Goal: Task Accomplishment & Management: Manage account settings

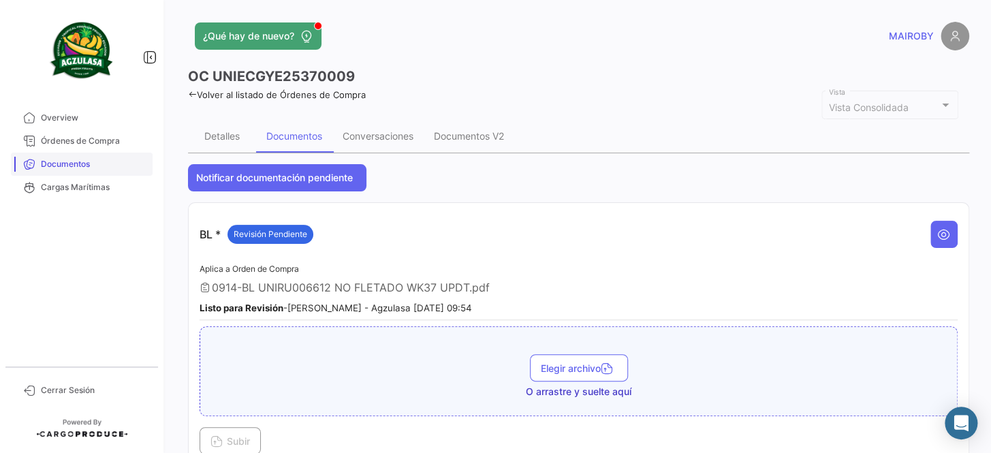
scroll to position [309, 0]
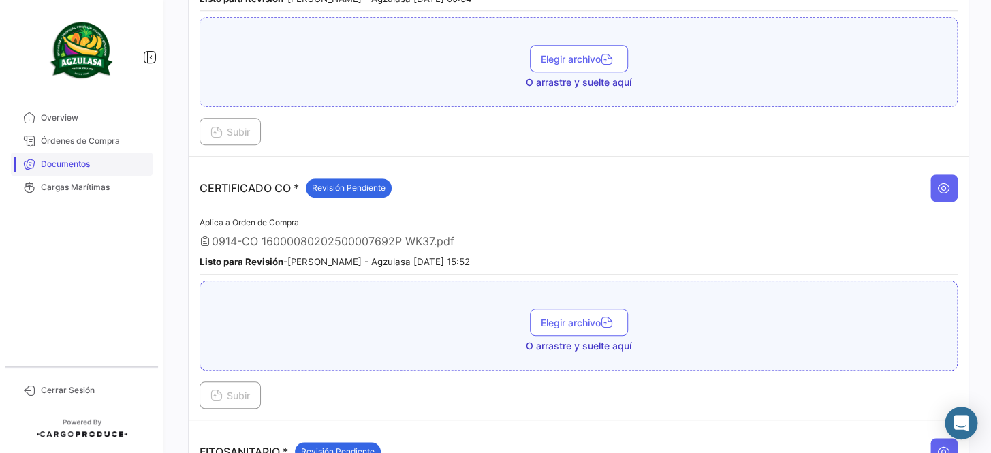
click at [100, 155] on link "Documentos" at bounding box center [82, 164] width 142 height 23
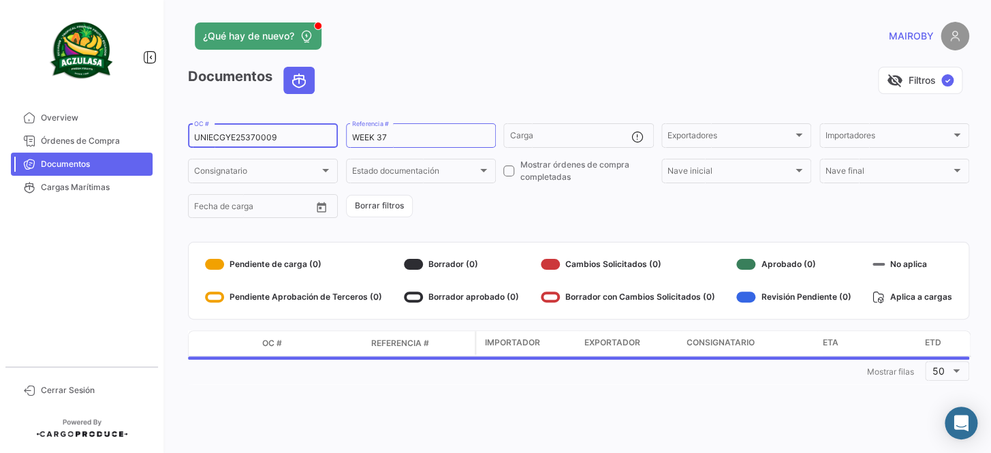
drag, startPoint x: 285, startPoint y: 136, endPoint x: 174, endPoint y: 138, distance: 111.1
click at [174, 138] on div "¿Qué hay de nuevo? [PERSON_NAME] Documentos visibility_off Filtros ✓ UNIECGYE25…" at bounding box center [578, 226] width 825 height 453
paste input "BKECGYE000499"
type input "BKECGYE0004999"
click at [525, 185] on form "BKECGYE0004999 OC # WEEK 37 Referencia # Carga Exportadores Exportadores Import…" at bounding box center [578, 170] width 781 height 99
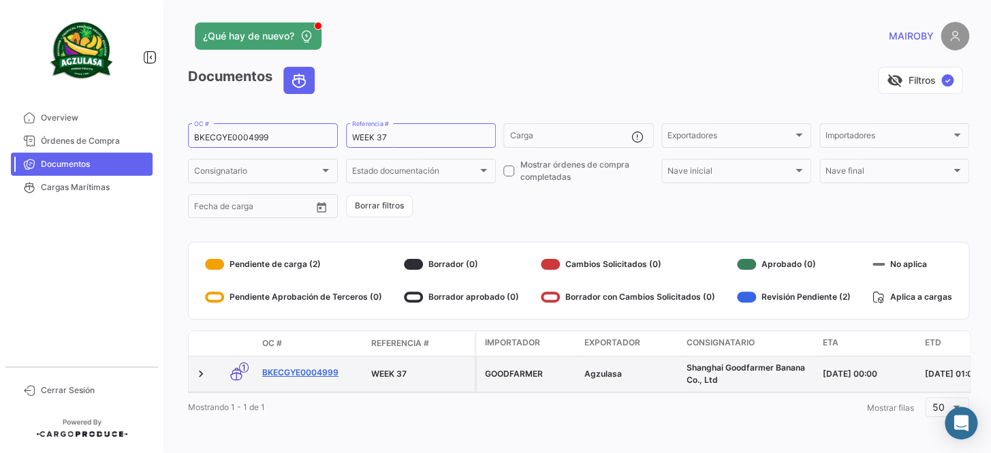
click at [301, 370] on link "BKECGYE0004999" at bounding box center [311, 373] width 98 height 12
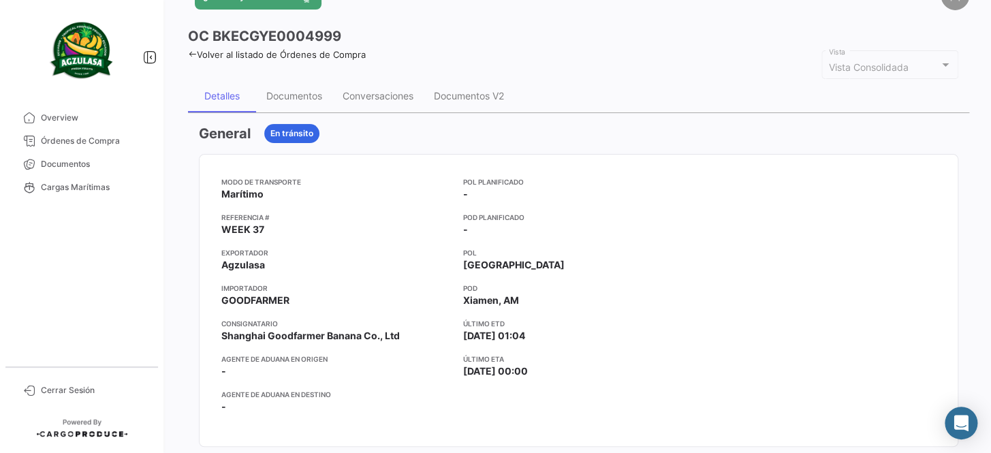
scroll to position [61, 0]
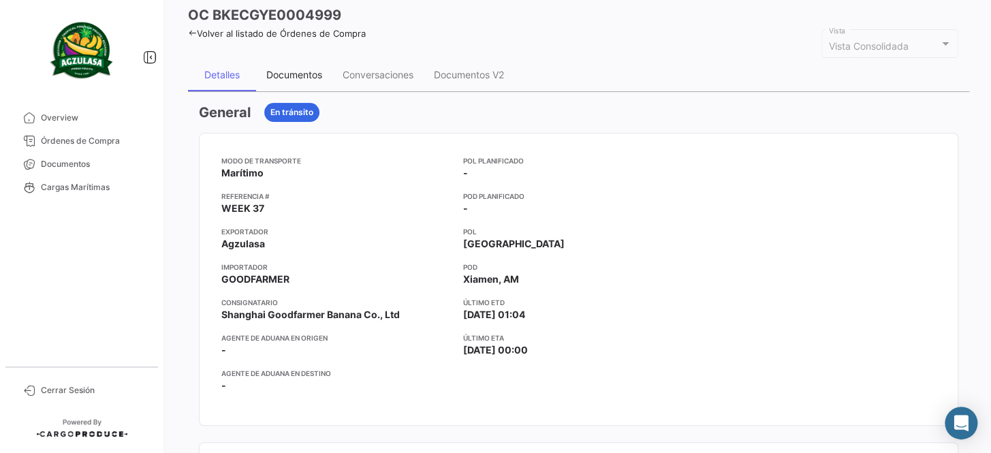
click at [298, 77] on div "Documentos" at bounding box center [294, 75] width 56 height 12
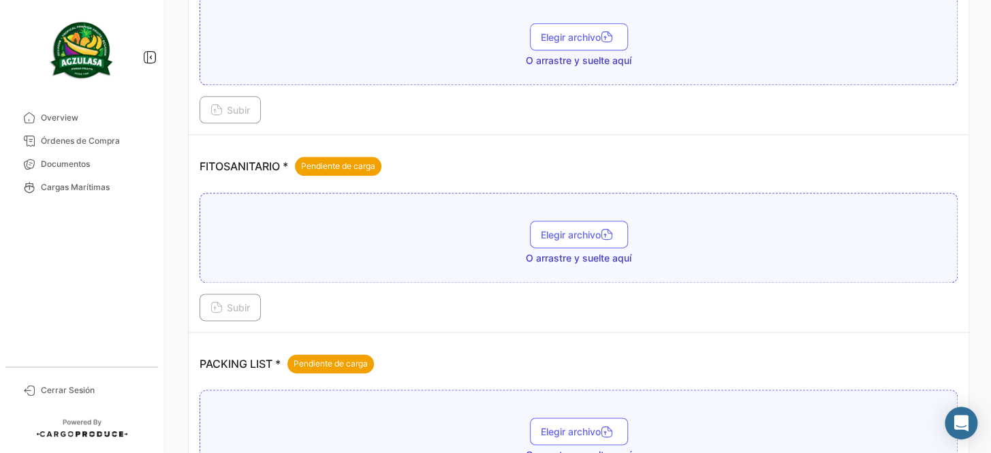
scroll to position [619, 0]
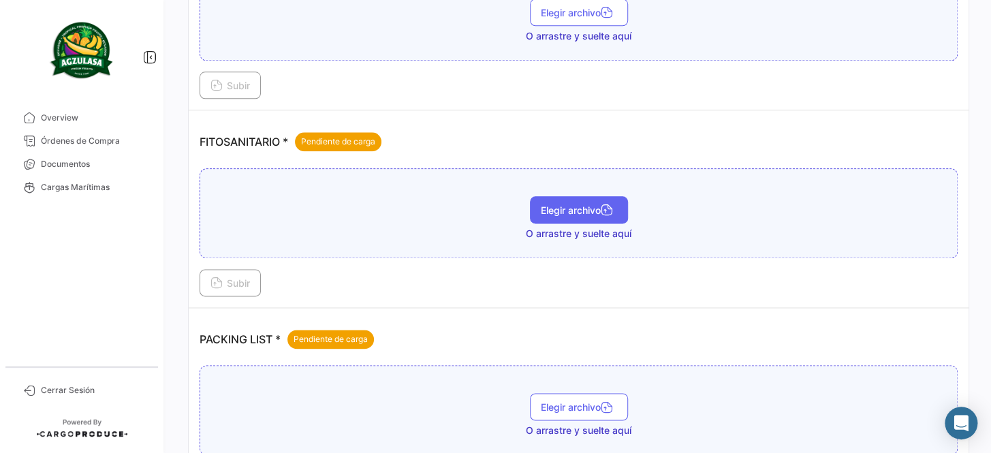
click at [572, 209] on span "Elegir archivo" at bounding box center [579, 210] width 76 height 12
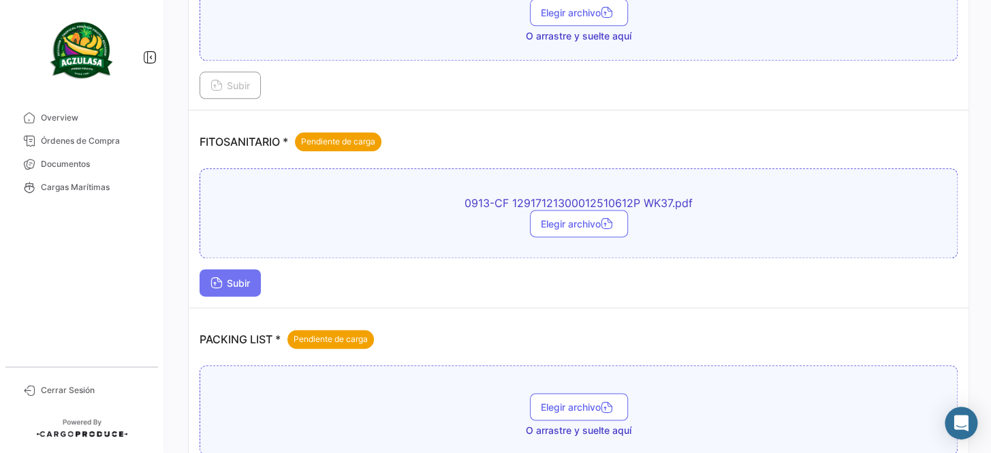
click at [241, 283] on button "Subir" at bounding box center [230, 282] width 61 height 27
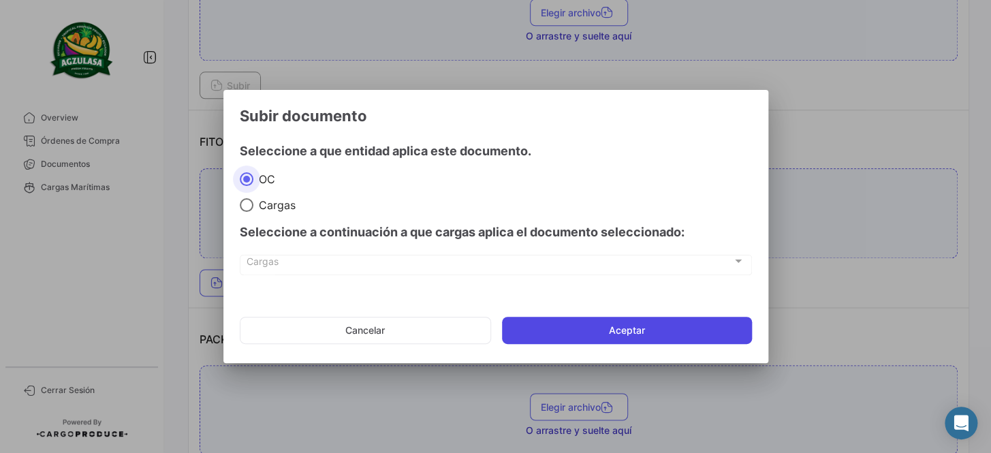
click at [647, 324] on button "Aceptar" at bounding box center [627, 330] width 250 height 27
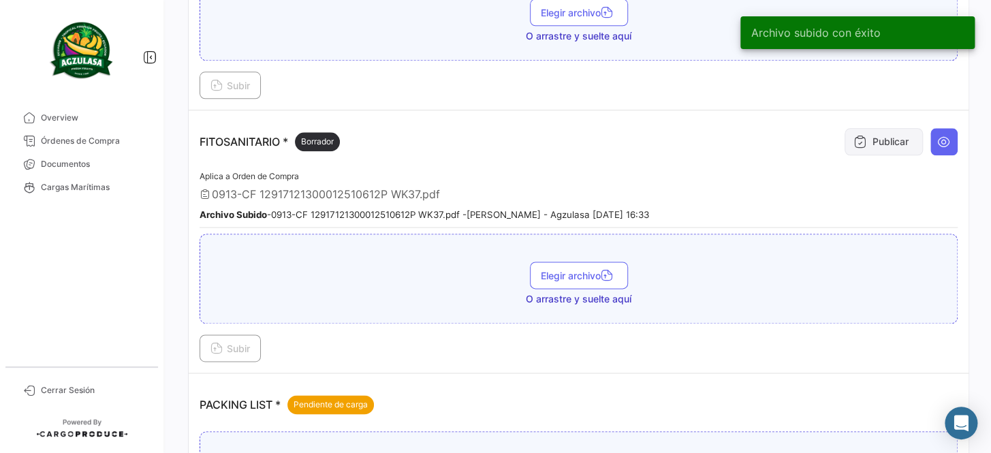
click at [880, 138] on button "Publicar" at bounding box center [884, 141] width 78 height 27
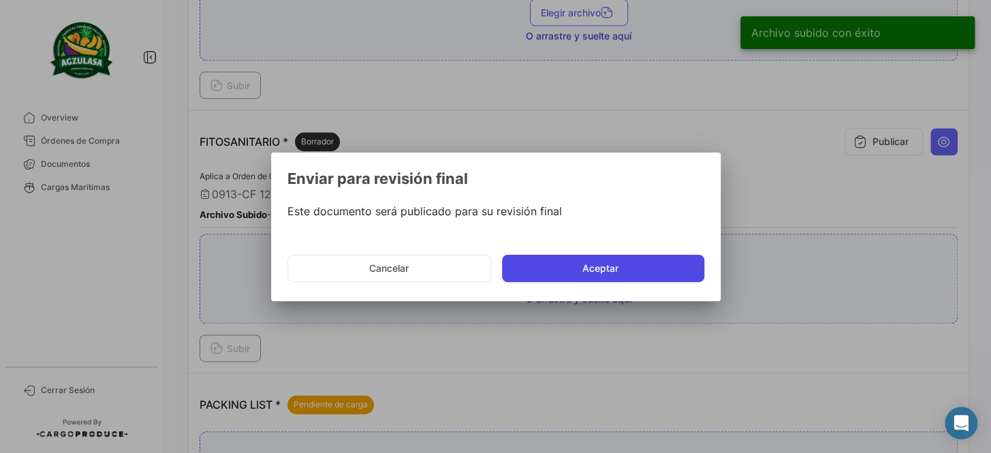
click at [582, 268] on button "Aceptar" at bounding box center [603, 268] width 202 height 27
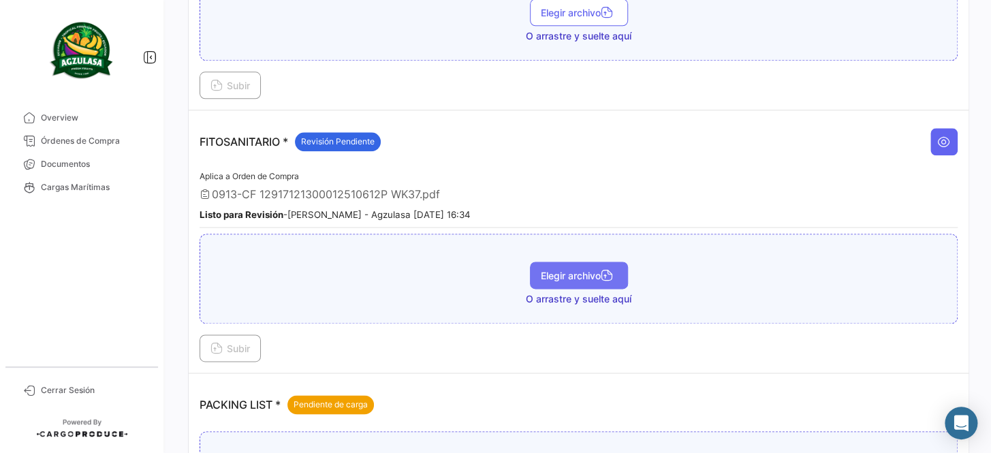
click at [580, 277] on button "Elegir archivo" at bounding box center [579, 275] width 98 height 27
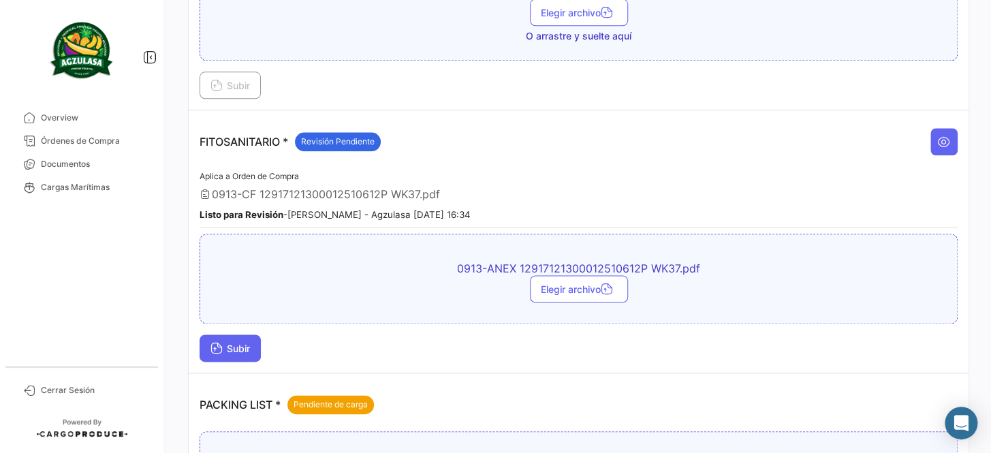
click at [242, 343] on span "Subir" at bounding box center [231, 349] width 40 height 12
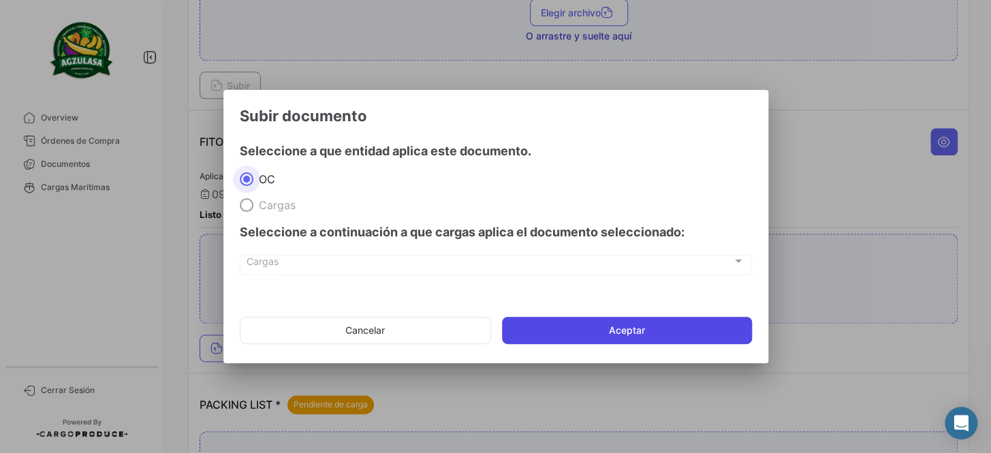
click at [636, 331] on button "Aceptar" at bounding box center [627, 330] width 250 height 27
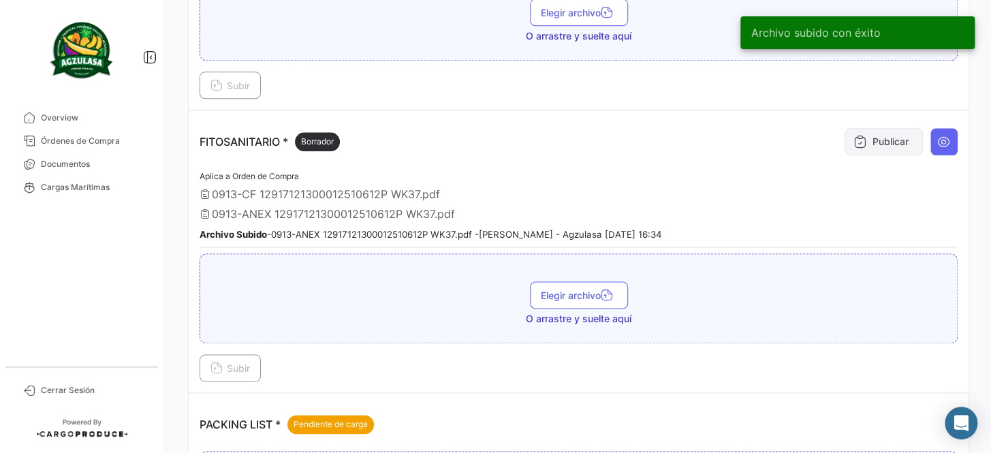
click at [864, 131] on button "Publicar" at bounding box center [884, 141] width 78 height 27
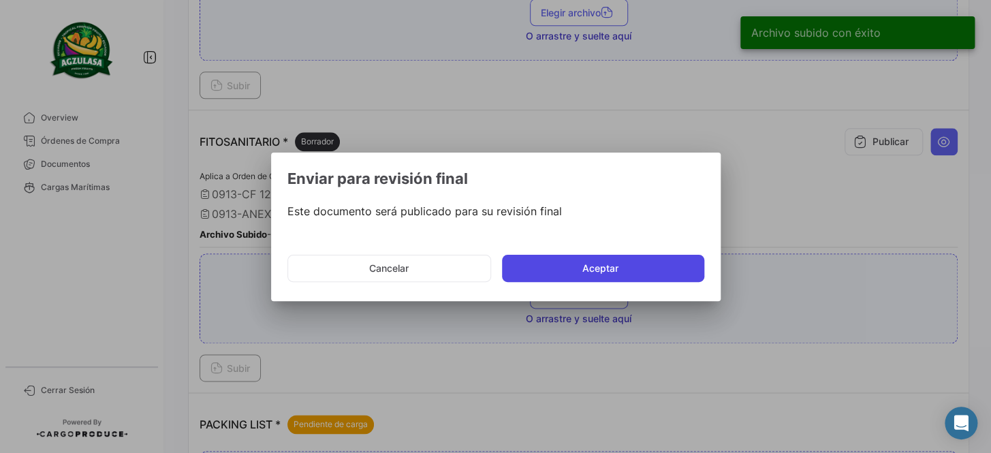
click at [602, 268] on button "Aceptar" at bounding box center [603, 268] width 202 height 27
